Goal: Check status: Check status

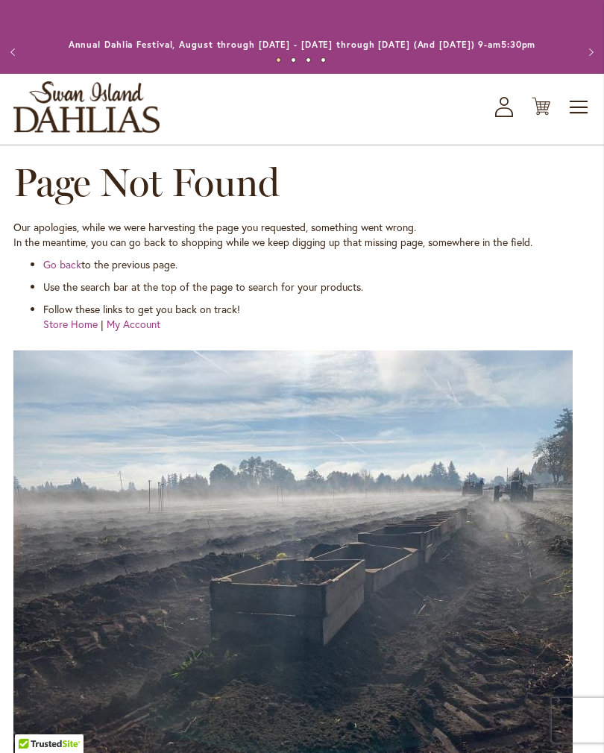
click at [511, 117] on icon "My Account" at bounding box center [504, 107] width 18 height 20
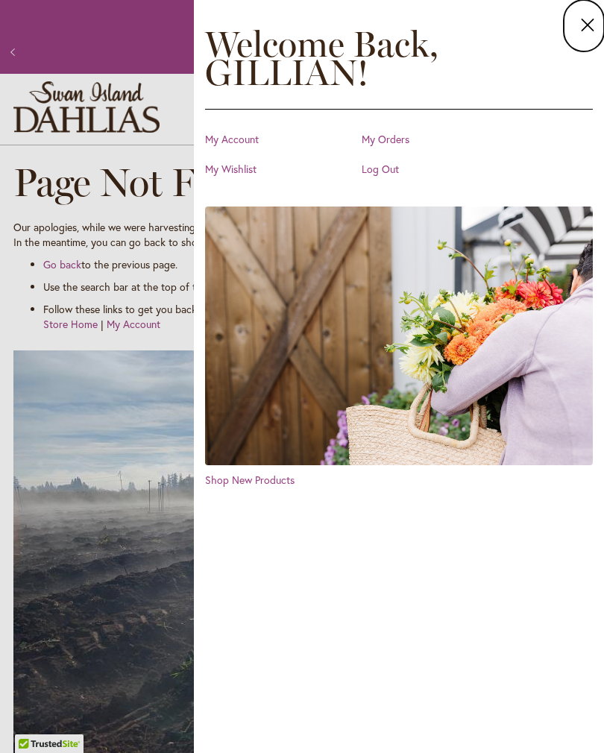
click at [396, 140] on link "My Orders" at bounding box center [435, 139] width 149 height 15
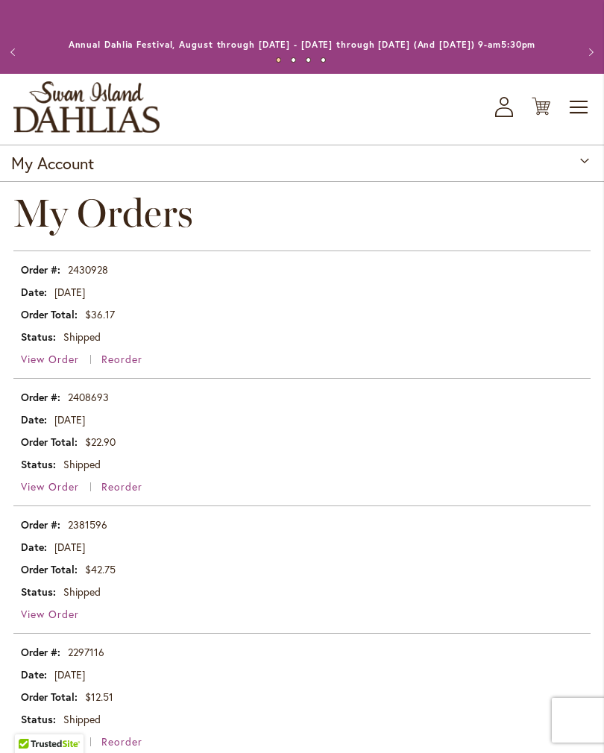
click at [59, 493] on span "View Order" at bounding box center [50, 486] width 58 height 14
click at [577, 122] on span "Toggle Nav" at bounding box center [579, 107] width 22 height 30
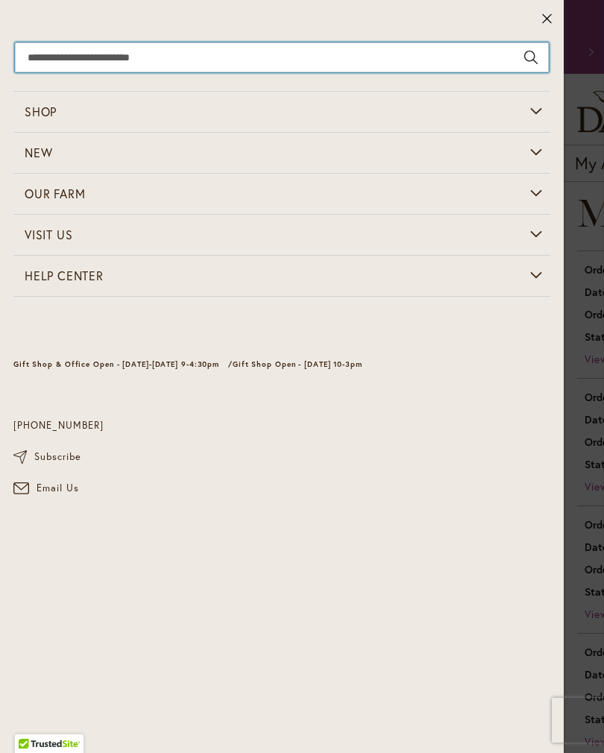
click at [41, 48] on input "Search" at bounding box center [281, 57] width 533 height 30
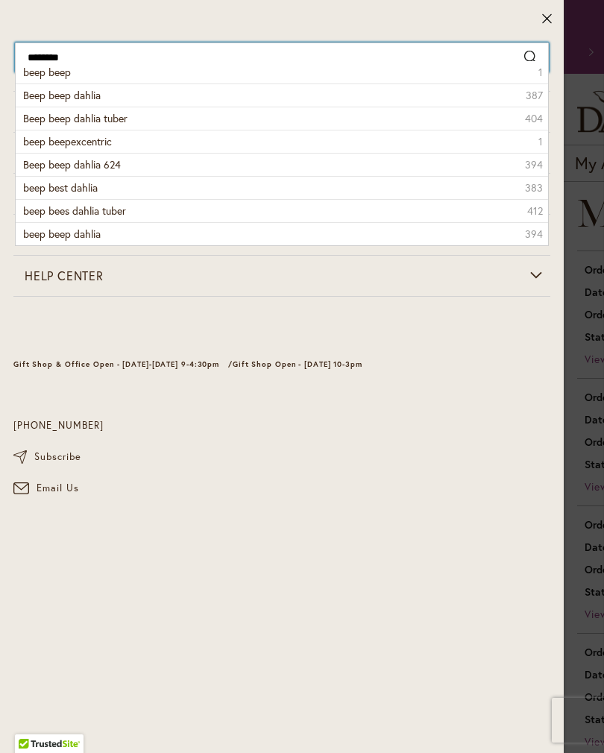
type input "*********"
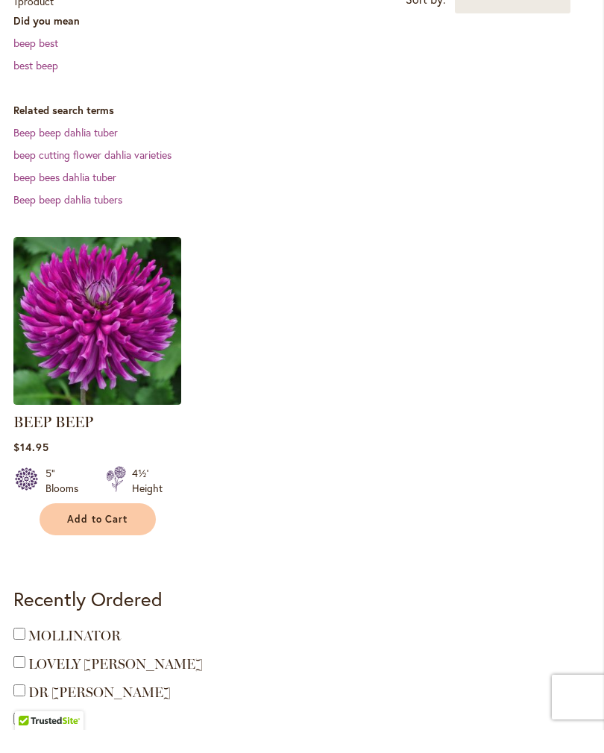
scroll to position [361, 0]
